Goal: Transaction & Acquisition: Book appointment/travel/reservation

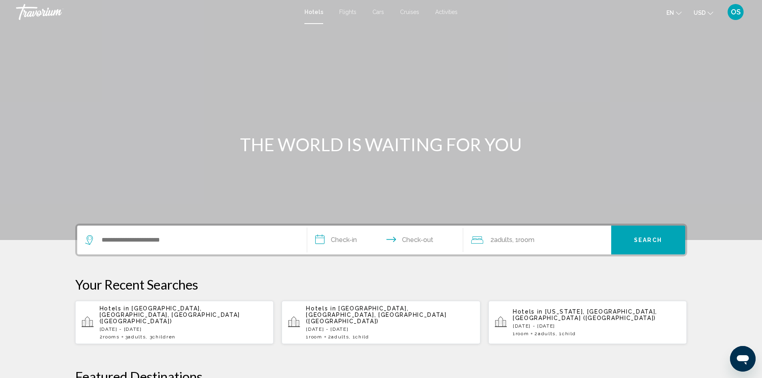
click at [378, 10] on span "Cars" at bounding box center [379, 12] width 12 height 6
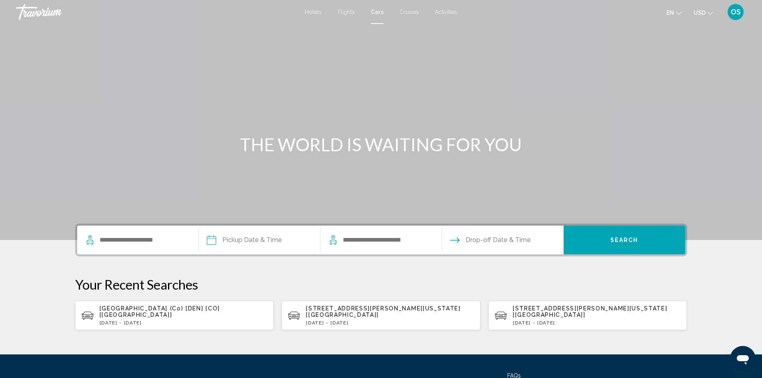
click at [174, 312] on span "[GEOGRAPHIC_DATA] (Co) [DEN] [CO] [[GEOGRAPHIC_DATA]]" at bounding box center [160, 311] width 120 height 13
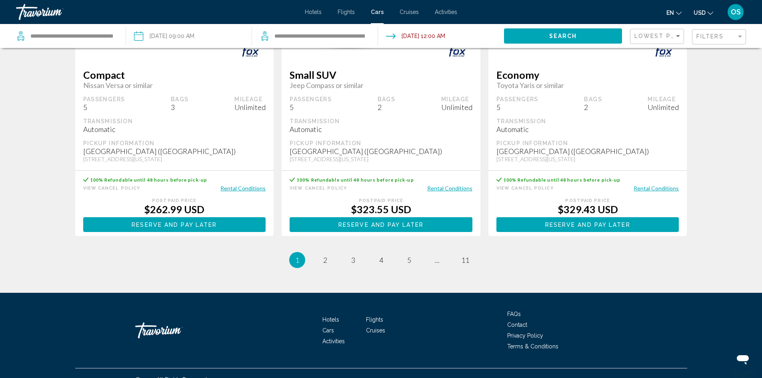
scroll to position [1166, 0]
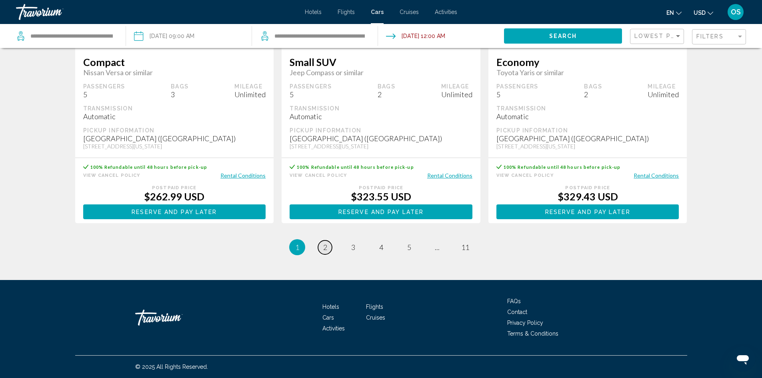
click at [327, 250] on span "2" at bounding box center [325, 247] width 4 height 9
click at [353, 247] on span "3" at bounding box center [353, 247] width 4 height 9
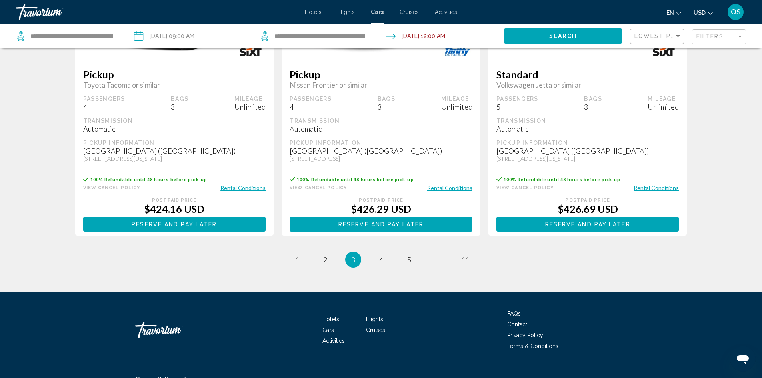
scroll to position [1122, 0]
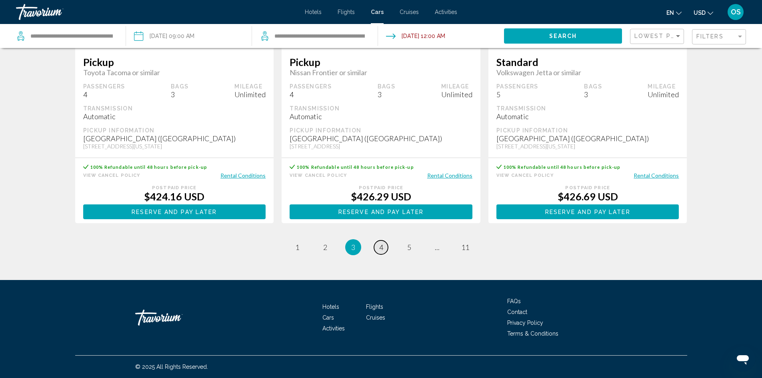
click at [380, 248] on span "4" at bounding box center [381, 247] width 4 height 9
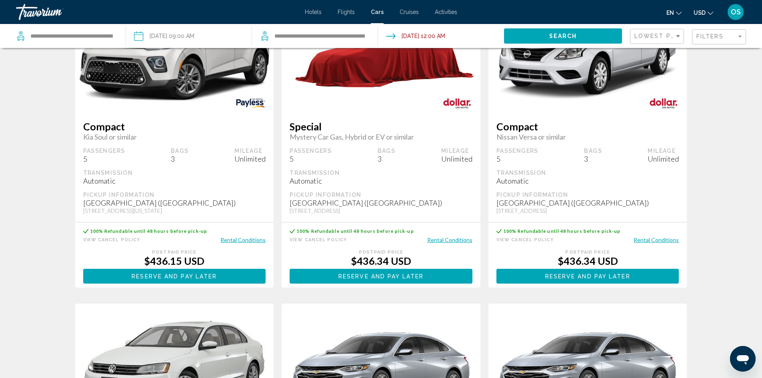
scroll to position [568, 0]
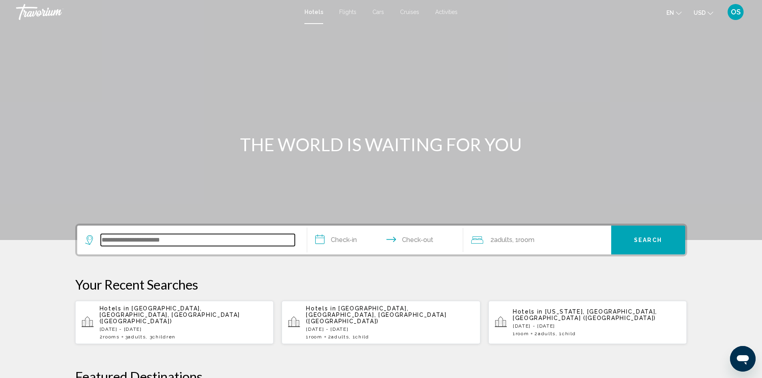
click at [219, 245] on input "Search widget" at bounding box center [198, 240] width 194 height 12
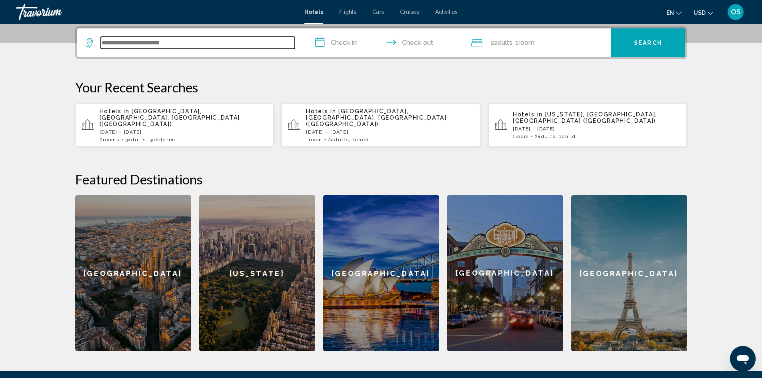
scroll to position [198, 0]
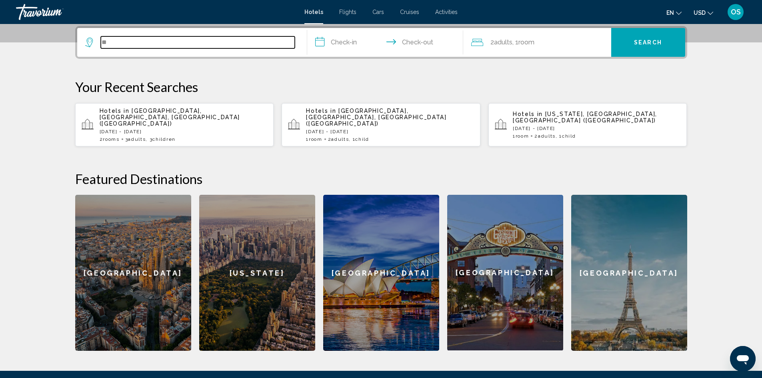
type input "*"
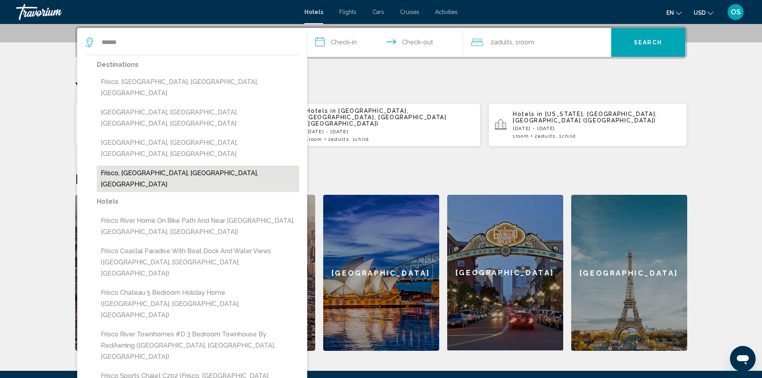
click at [187, 166] on button "Frisco, Summit County, CO, United States" at bounding box center [198, 179] width 203 height 26
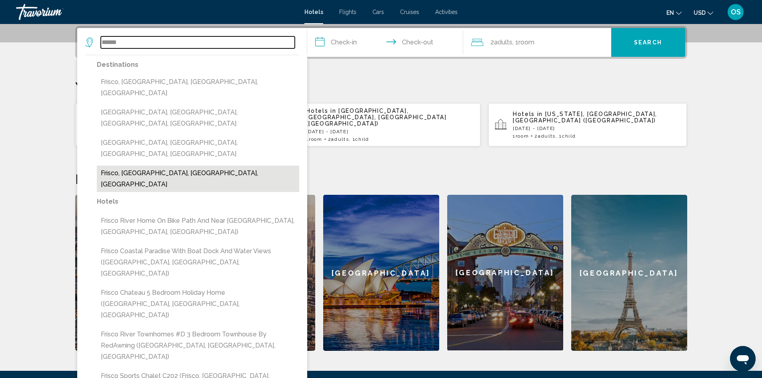
type input "**********"
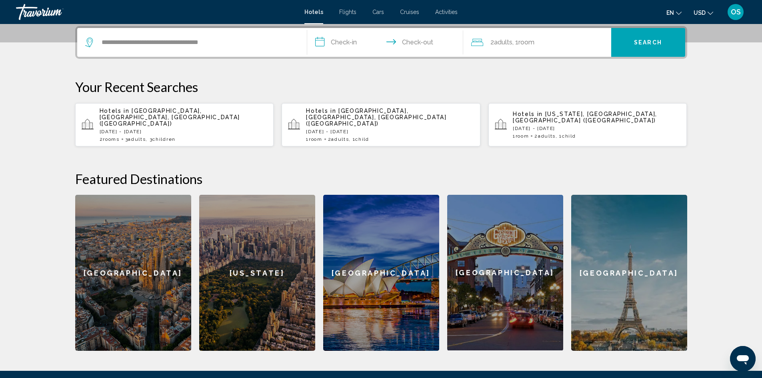
click at [448, 11] on span "Activities" at bounding box center [446, 12] width 22 height 6
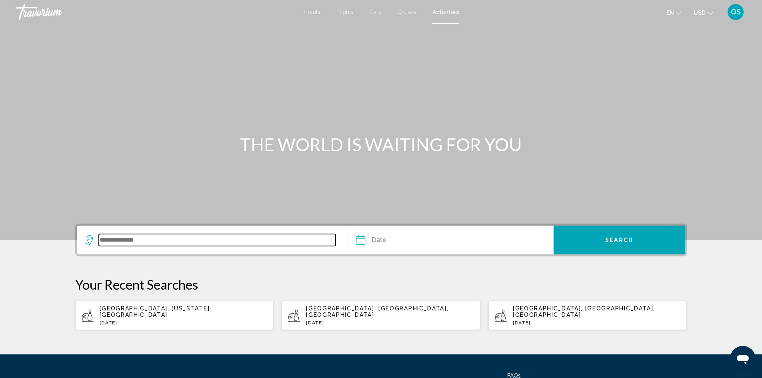
click at [122, 238] on input "Search widget" at bounding box center [217, 240] width 237 height 12
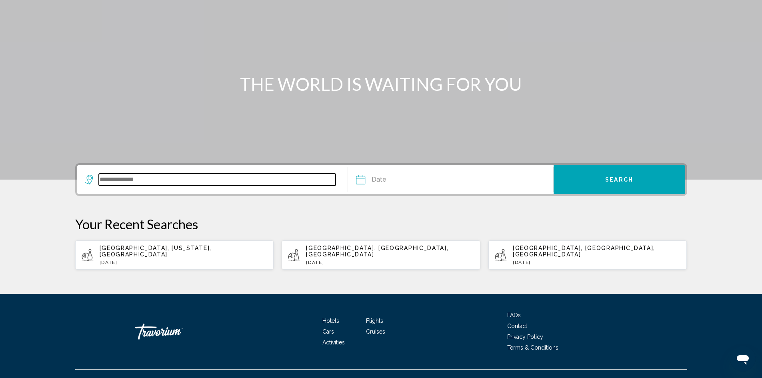
scroll to position [68, 0]
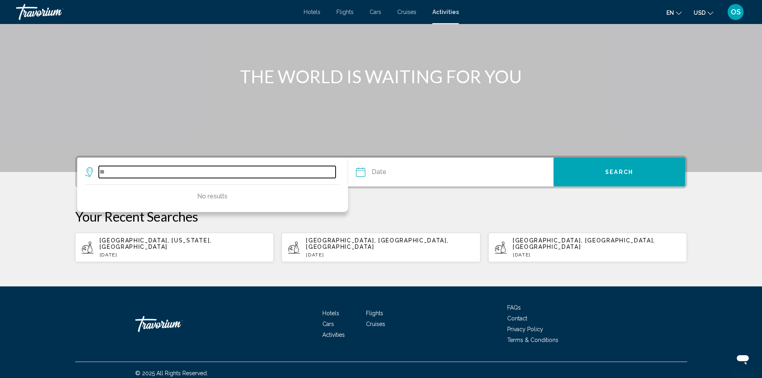
type input "*"
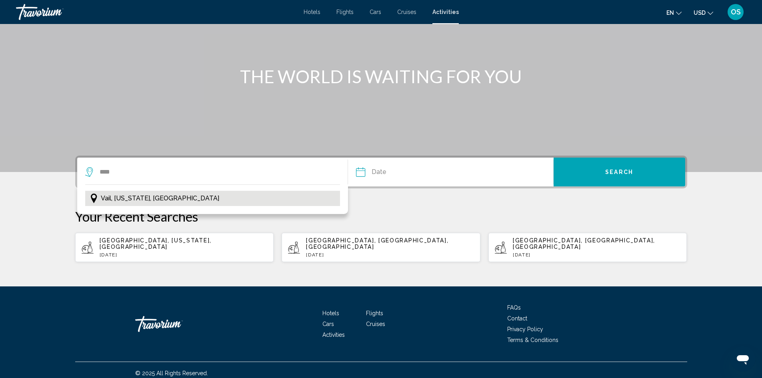
click at [99, 200] on button "Vail, Colorado, USA" at bounding box center [212, 198] width 255 height 15
type input "**********"
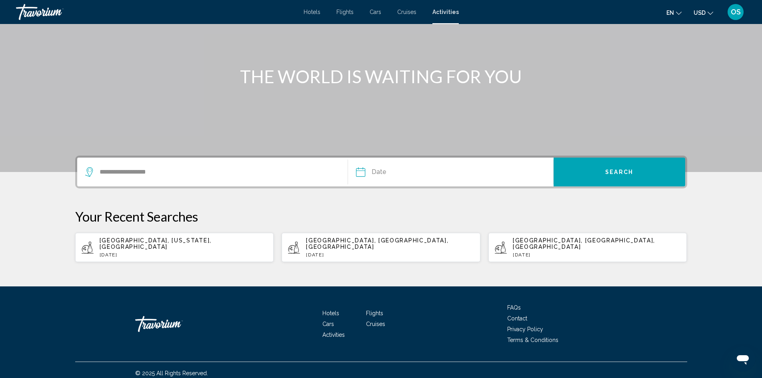
click at [379, 173] on input "Date" at bounding box center [405, 173] width 102 height 31
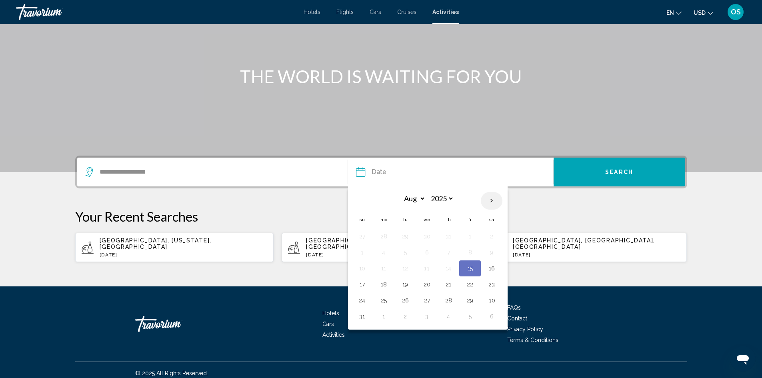
click at [491, 200] on th "Next month" at bounding box center [492, 201] width 22 height 18
drag, startPoint x: 491, startPoint y: 200, endPoint x: 490, endPoint y: 204, distance: 4.0
click at [491, 201] on th "Next month" at bounding box center [492, 201] width 22 height 18
click at [490, 204] on th "Next month" at bounding box center [492, 201] width 22 height 18
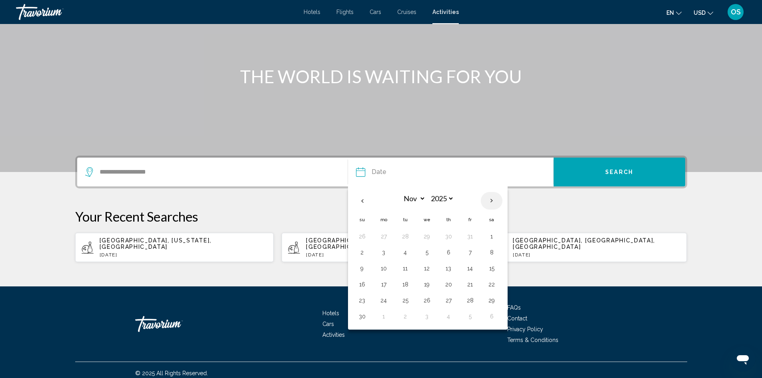
select select "**"
click at [445, 253] on button "11" at bounding box center [448, 252] width 13 height 11
type input "**********"
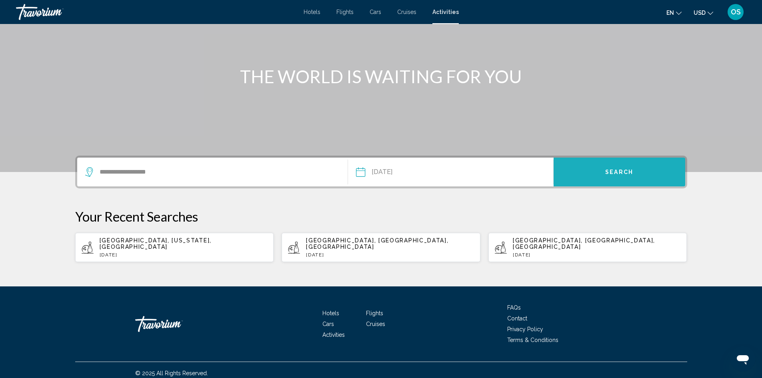
click at [610, 173] on span "Search" at bounding box center [620, 172] width 28 height 6
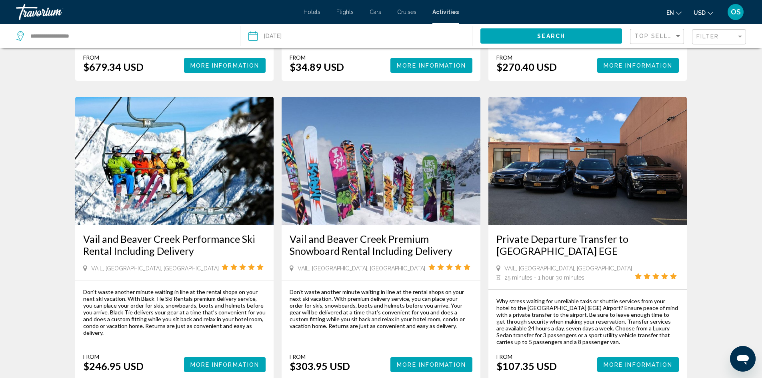
scroll to position [1081, 0]
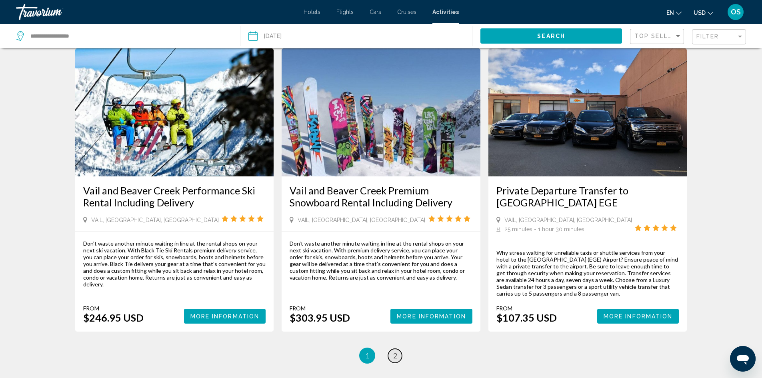
click at [398, 349] on link "page 2" at bounding box center [395, 356] width 14 height 14
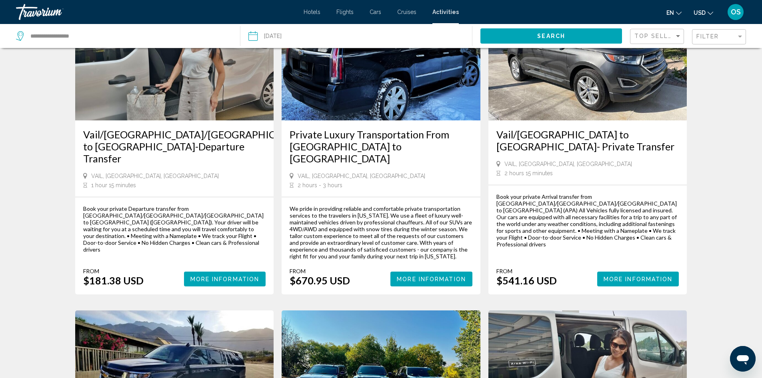
scroll to position [80, 0]
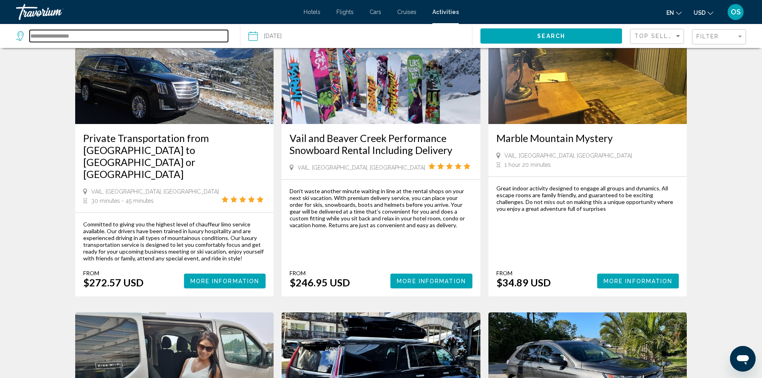
click at [162, 30] on input "**********" at bounding box center [129, 36] width 199 height 12
type input "*"
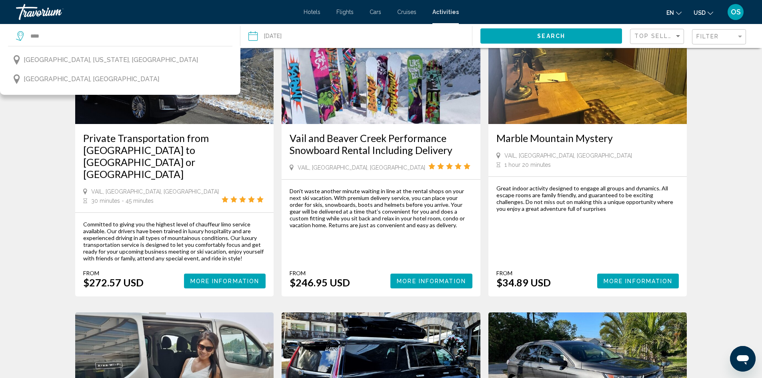
click at [100, 63] on span "Breckenridge, Colorado, USA" at bounding box center [111, 59] width 175 height 11
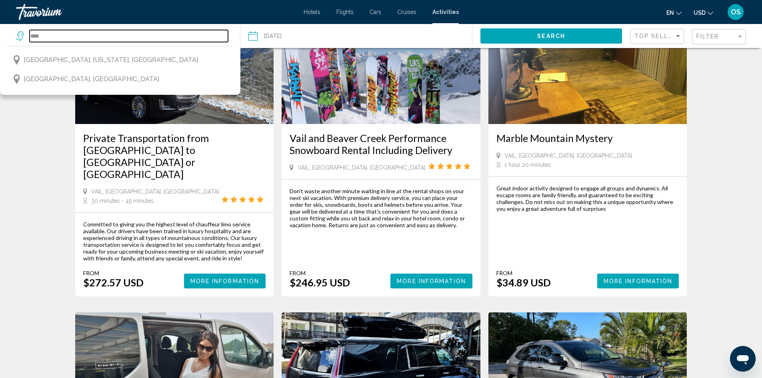
type input "**********"
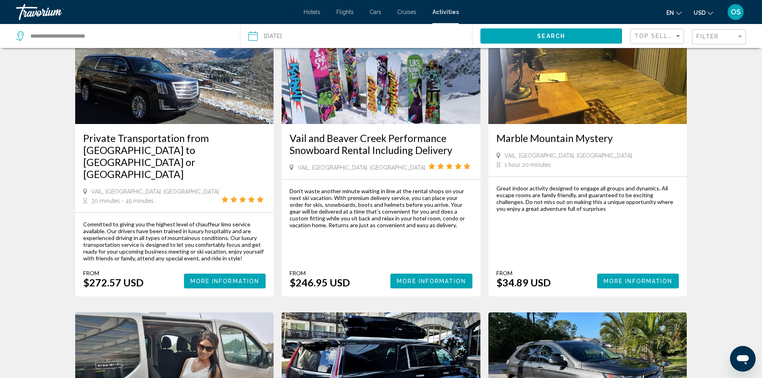
click at [281, 38] on input "Date: Dec 11, 2025" at bounding box center [304, 37] width 115 height 26
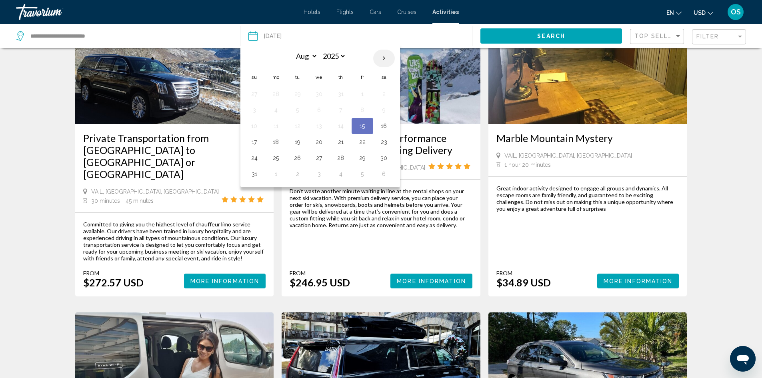
click at [388, 57] on th "Next month" at bounding box center [384, 59] width 22 height 18
select select "**"
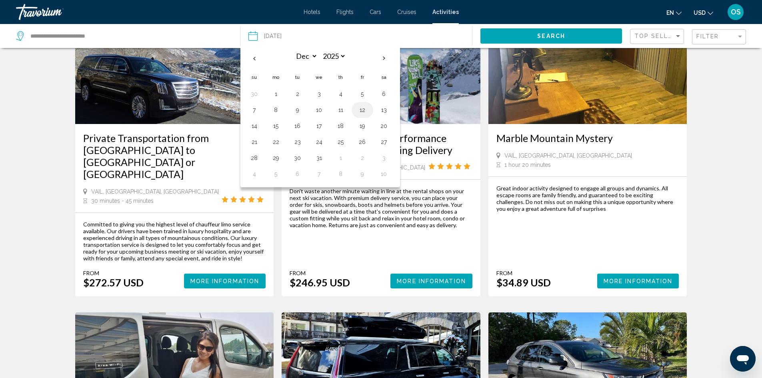
click at [362, 107] on button "12" at bounding box center [362, 109] width 13 height 11
type input "**********"
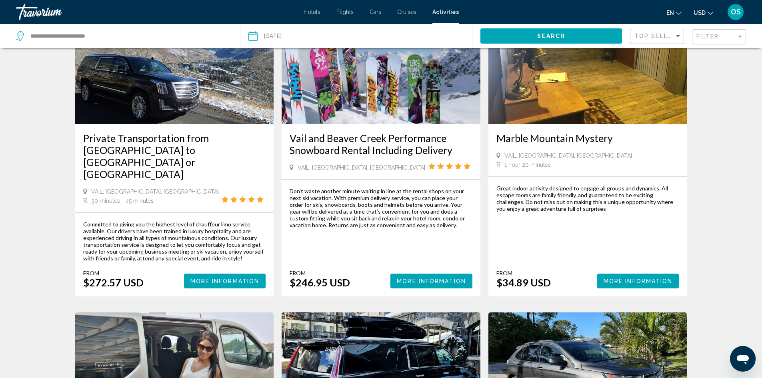
click at [541, 34] on span "Search" at bounding box center [552, 36] width 28 height 6
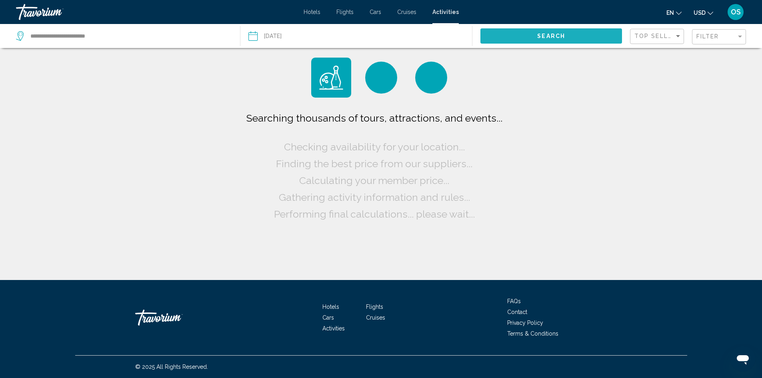
scroll to position [0, 0]
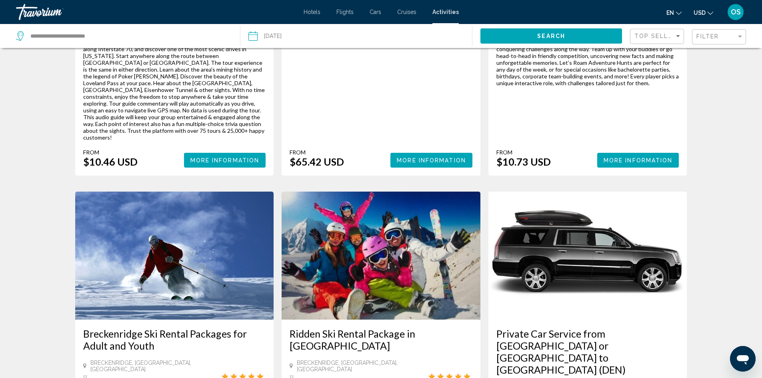
scroll to position [1121, 0]
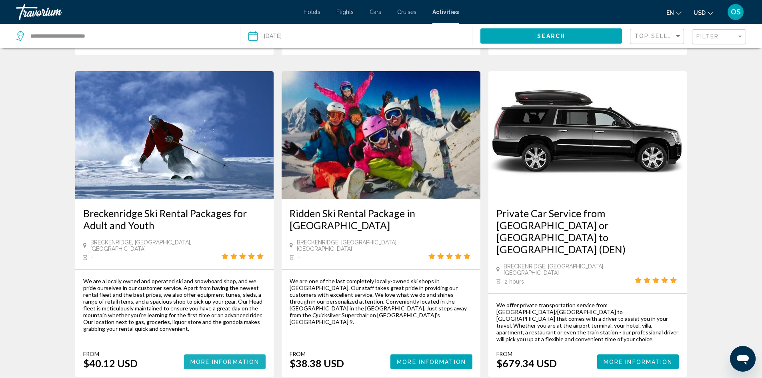
click at [239, 359] on span "More Information" at bounding box center [225, 362] width 69 height 6
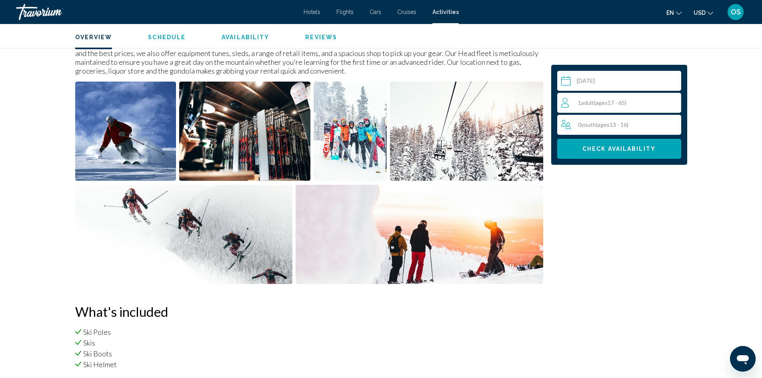
scroll to position [146, 0]
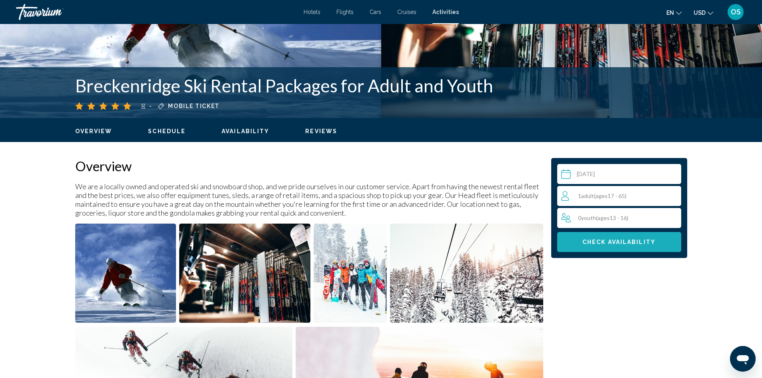
click at [610, 243] on span "Check Availability" at bounding box center [619, 242] width 73 height 6
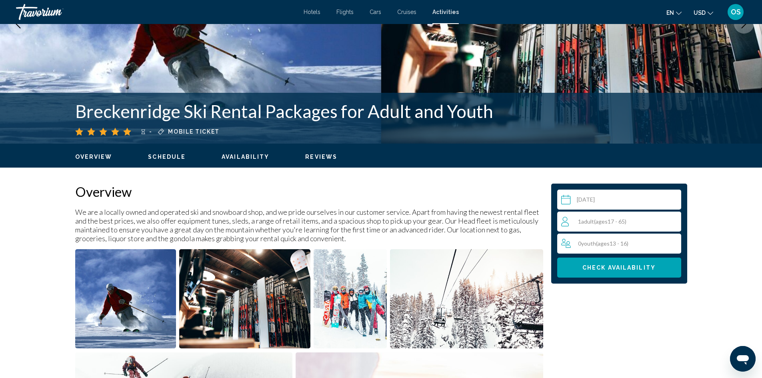
scroll to position [106, 0]
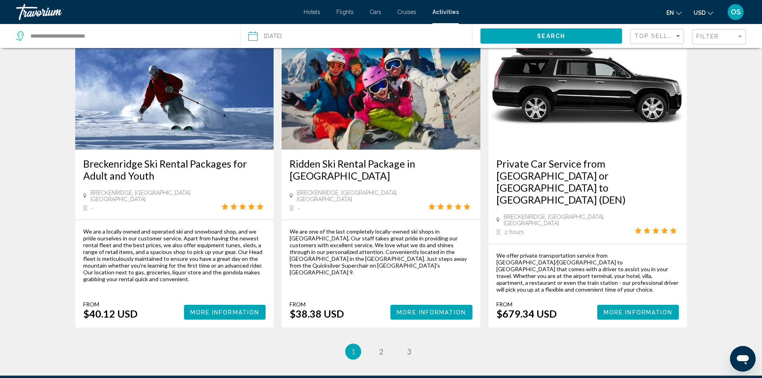
scroll to position [1175, 0]
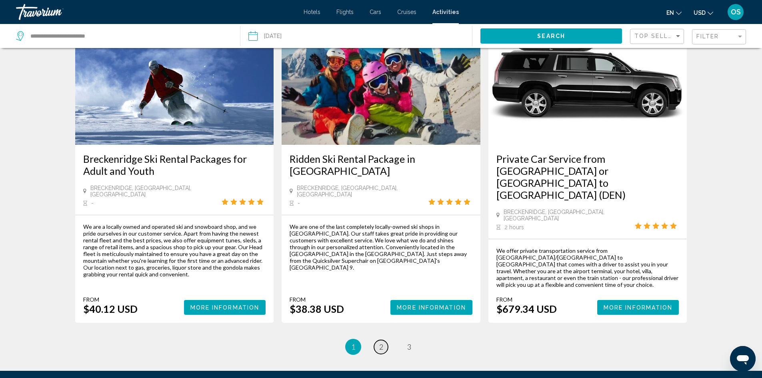
click at [377, 340] on link "page 2" at bounding box center [381, 347] width 14 height 14
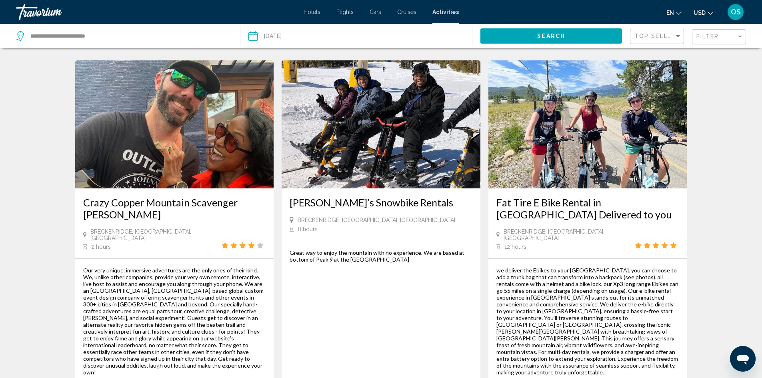
scroll to position [400, 0]
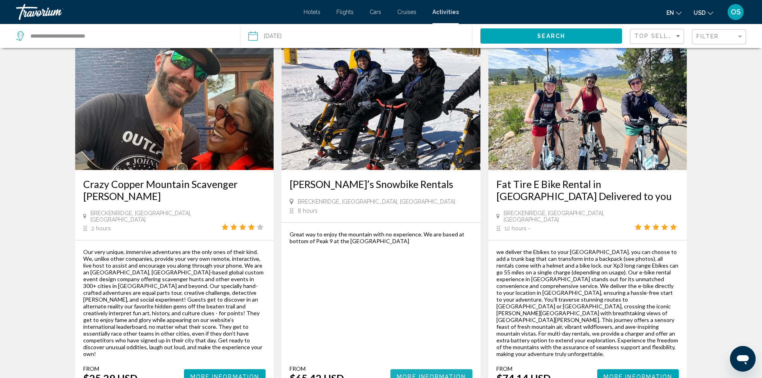
click at [417, 374] on span "More Information" at bounding box center [431, 377] width 69 height 6
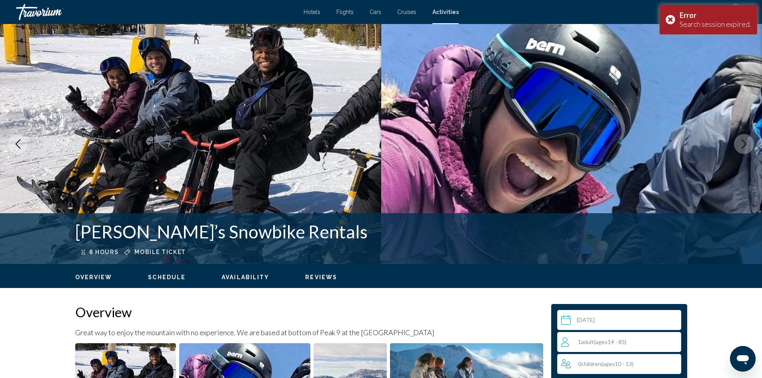
click at [738, 145] on button "Next image" at bounding box center [744, 144] width 20 height 20
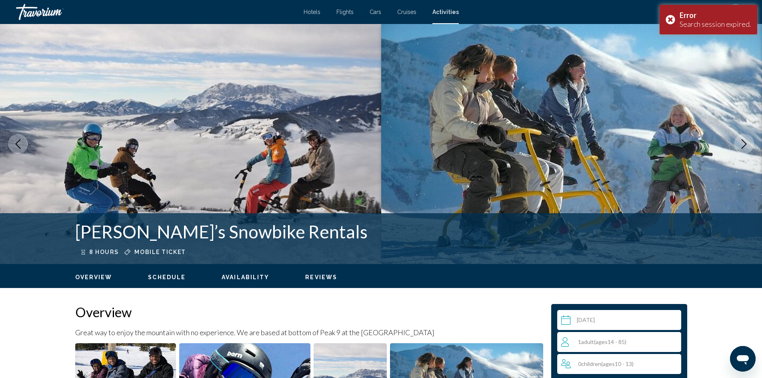
click at [740, 144] on icon "Next image" at bounding box center [745, 144] width 10 height 10
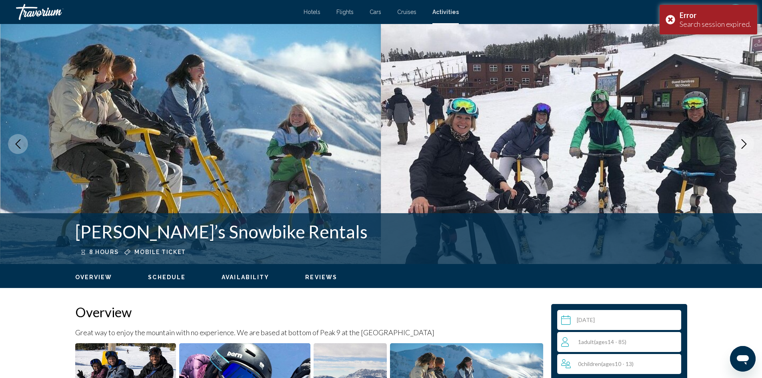
click at [741, 144] on icon "Next image" at bounding box center [745, 144] width 10 height 10
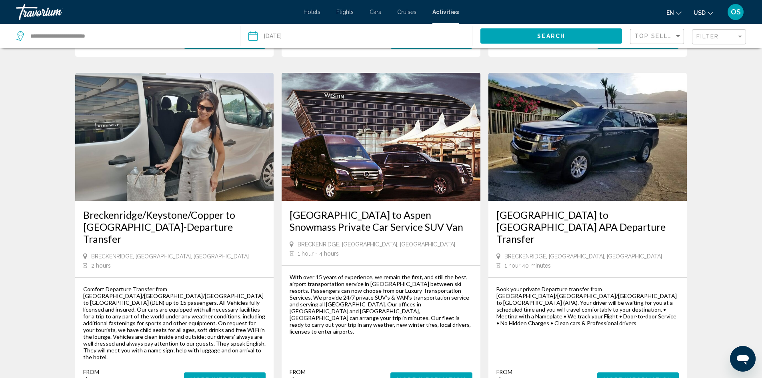
scroll to position [1041, 0]
